Goal: Information Seeking & Learning: Learn about a topic

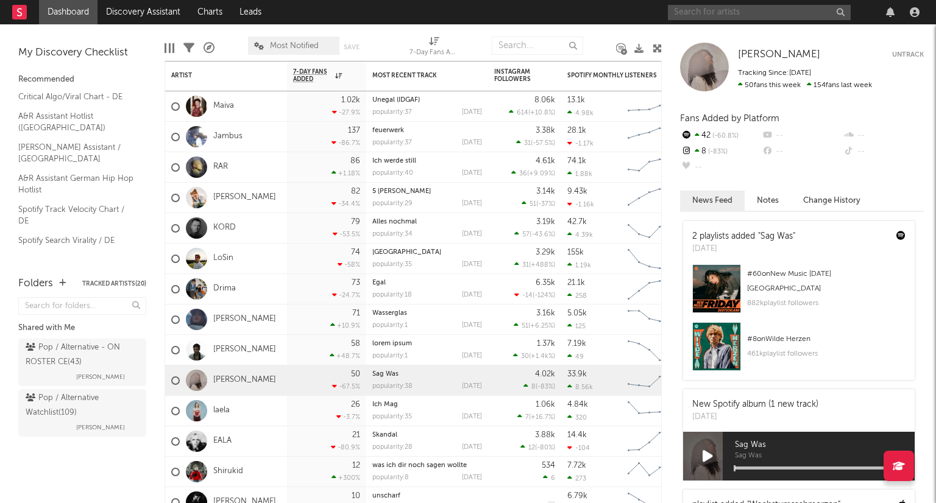
click at [703, 9] on input "text" at bounding box center [759, 12] width 183 height 15
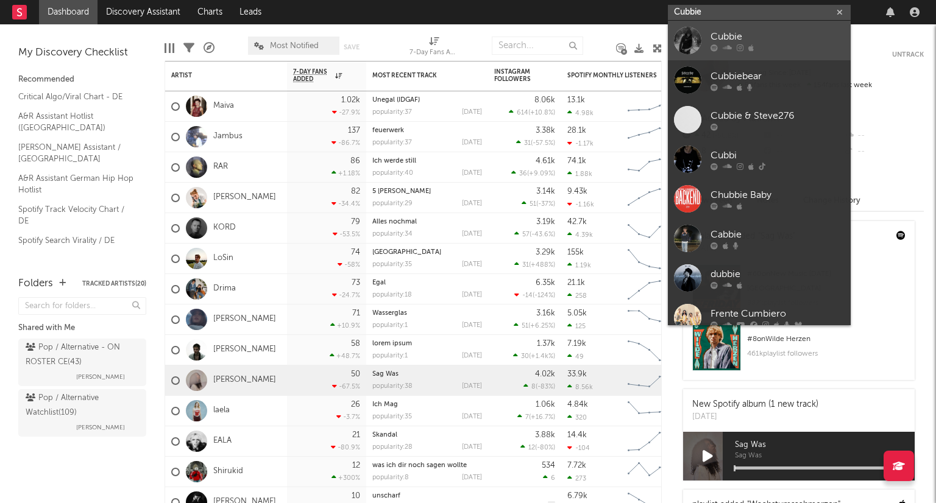
type input "Cubbie"
click at [772, 47] on div at bounding box center [778, 47] width 134 height 7
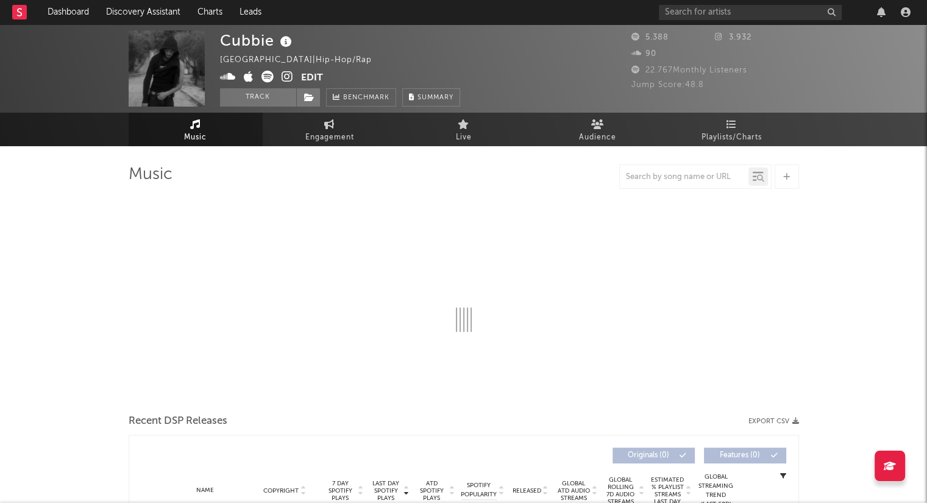
select select "1w"
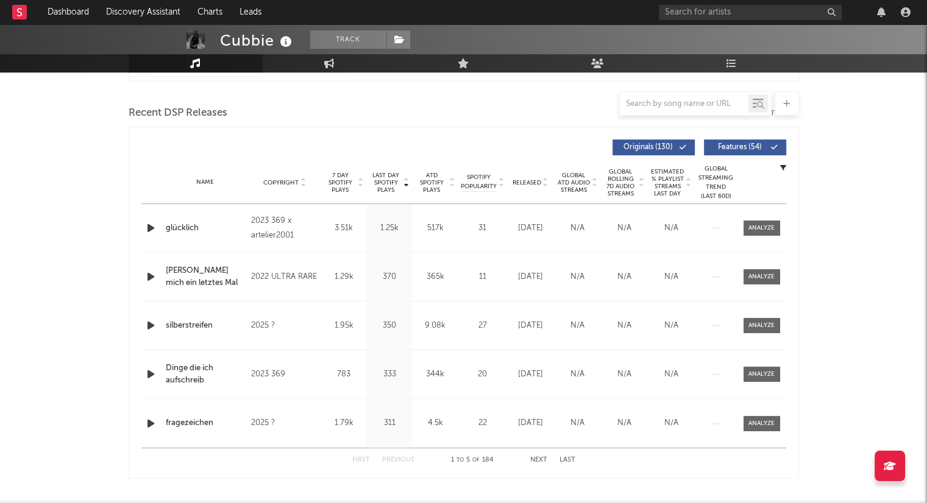
scroll to position [427, 0]
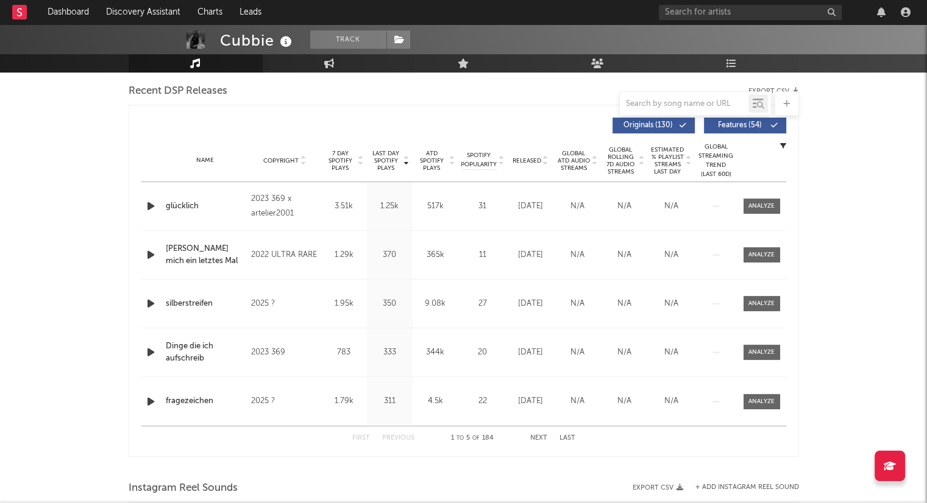
click at [546, 162] on icon at bounding box center [546, 163] width 6 height 5
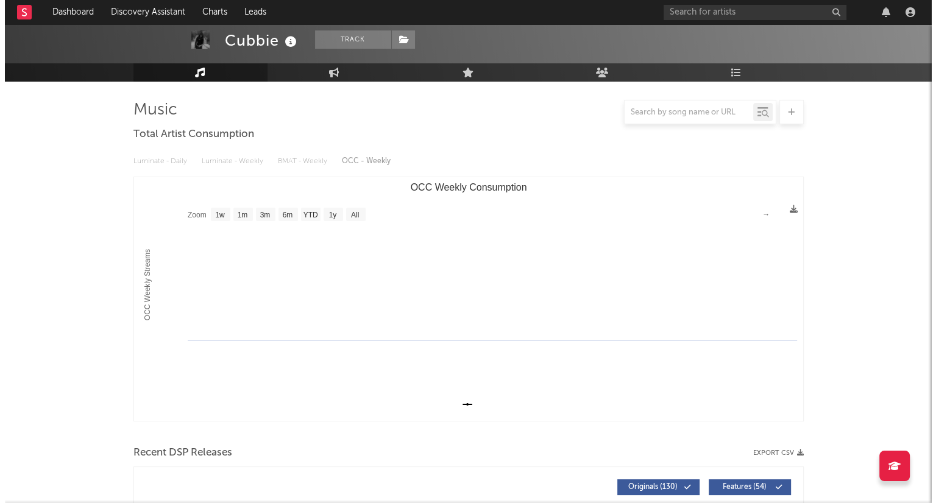
scroll to position [0, 0]
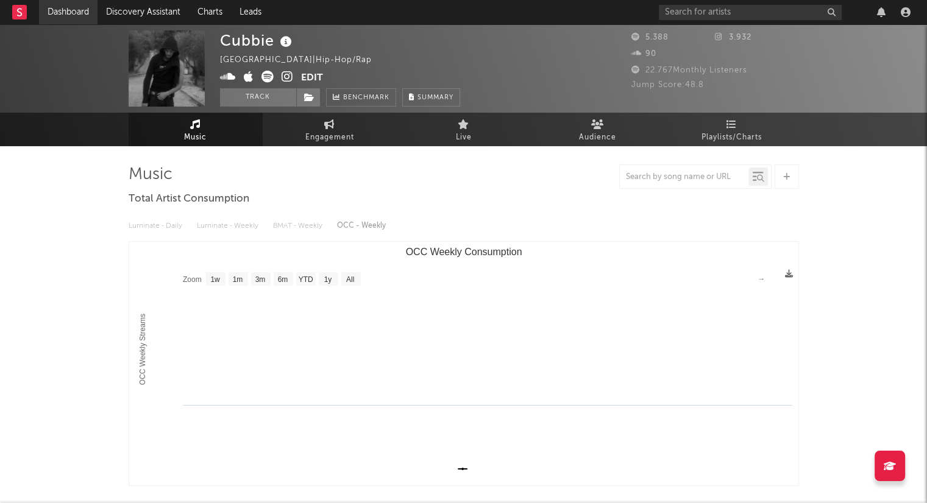
click at [88, 20] on link "Dashboard" at bounding box center [68, 12] width 59 height 24
